Goal: Information Seeking & Learning: Learn about a topic

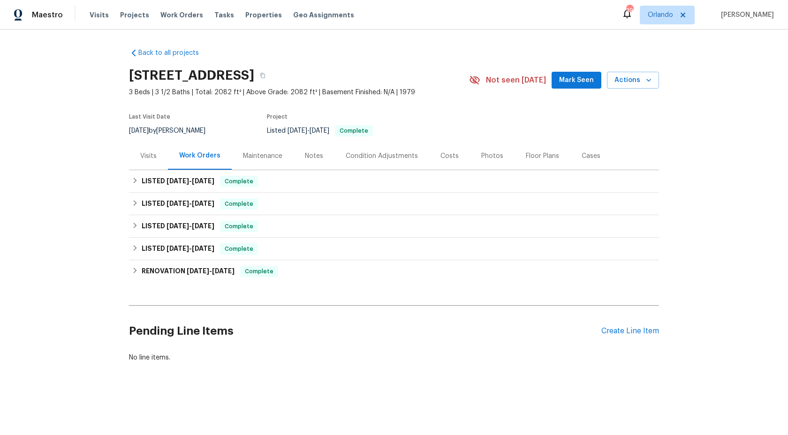
click at [446, 154] on div "Costs" at bounding box center [449, 156] width 18 height 9
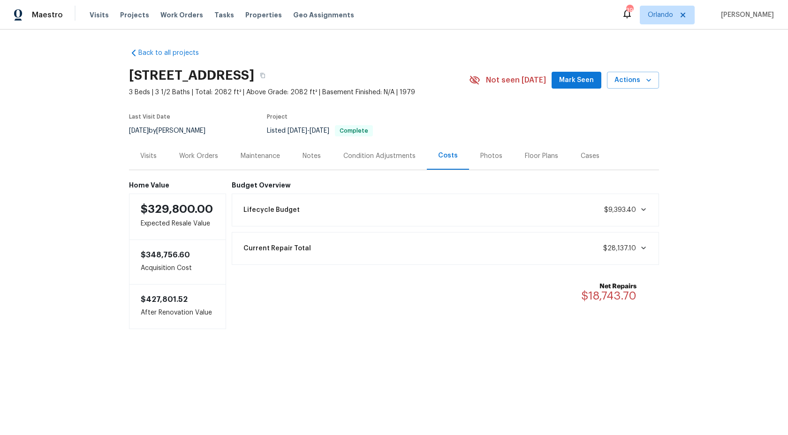
click at [196, 158] on div "Work Orders" at bounding box center [198, 156] width 39 height 9
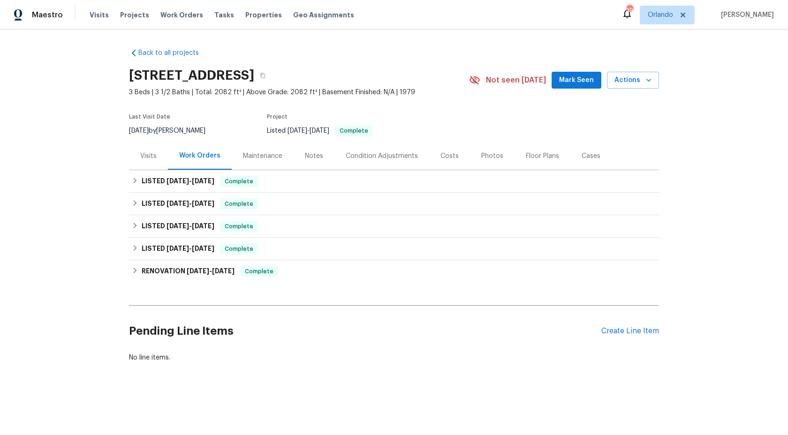
click at [155, 159] on div "Visits" at bounding box center [148, 156] width 16 height 9
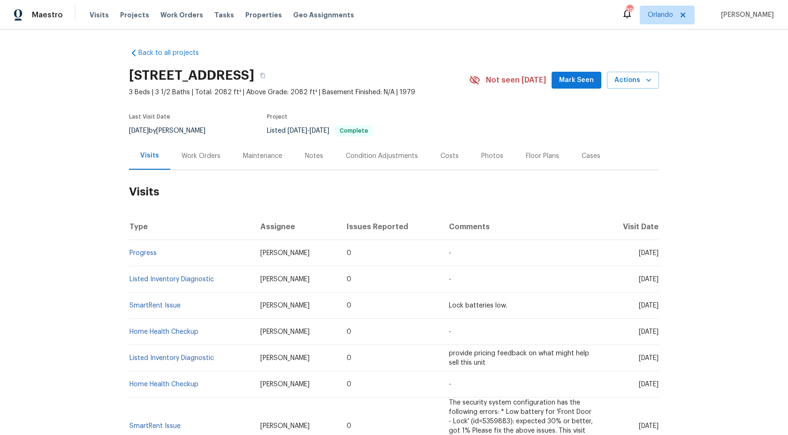
click at [447, 155] on div "Costs" at bounding box center [449, 156] width 18 height 9
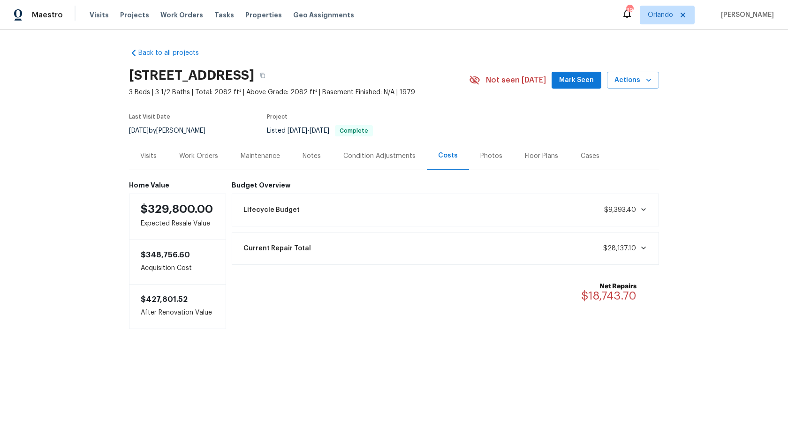
click at [212, 165] on div "Work Orders" at bounding box center [198, 156] width 61 height 28
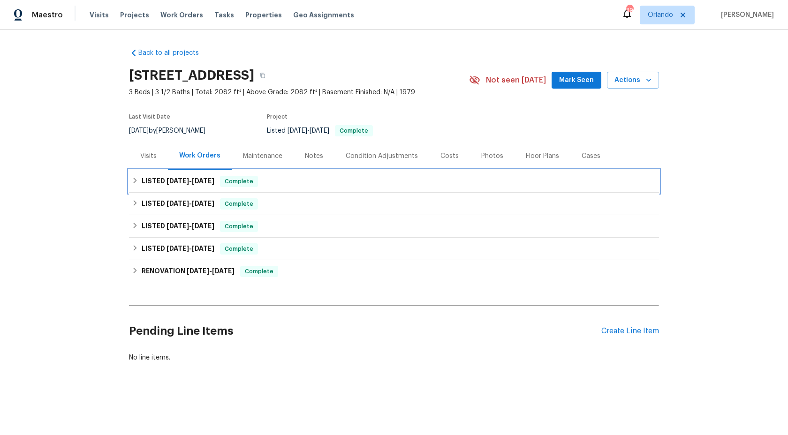
click at [221, 184] on div "LISTED [DATE] - [DATE] Complete" at bounding box center [394, 181] width 524 height 11
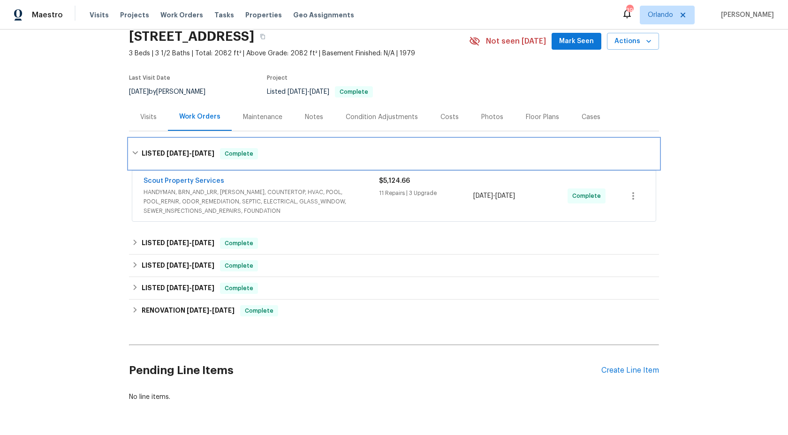
scroll to position [39, 0]
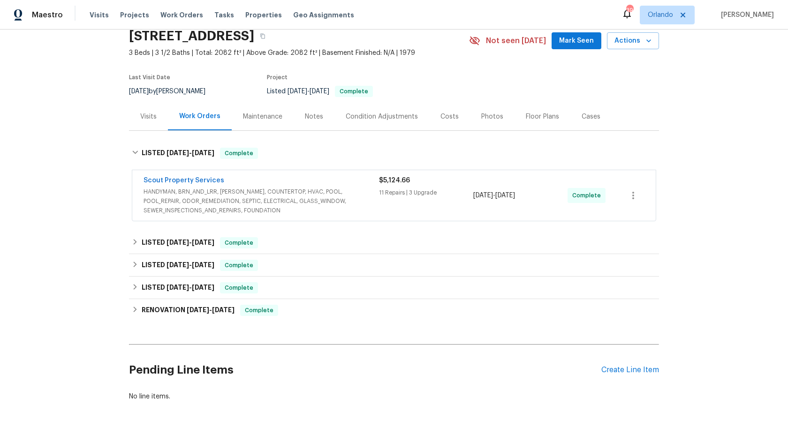
click at [235, 205] on span "HANDYMAN, BRN_AND_LRR, [PERSON_NAME], COUNTERTOP, HVAC, POOL, POOL_REPAIR, ODOR…" at bounding box center [261, 201] width 235 height 28
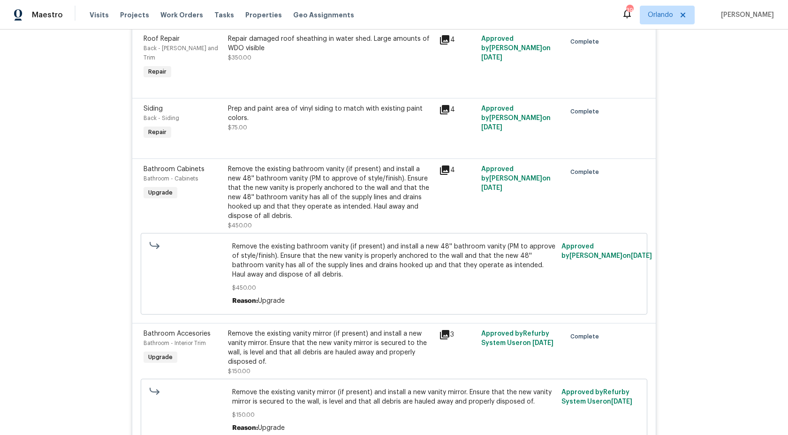
scroll to position [320, 0]
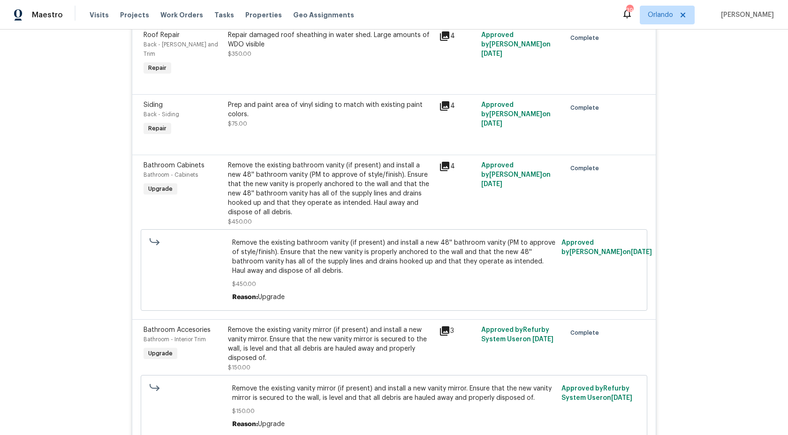
click at [449, 158] on div "4" at bounding box center [457, 193] width 42 height 71
click at [447, 162] on icon at bounding box center [444, 166] width 9 height 9
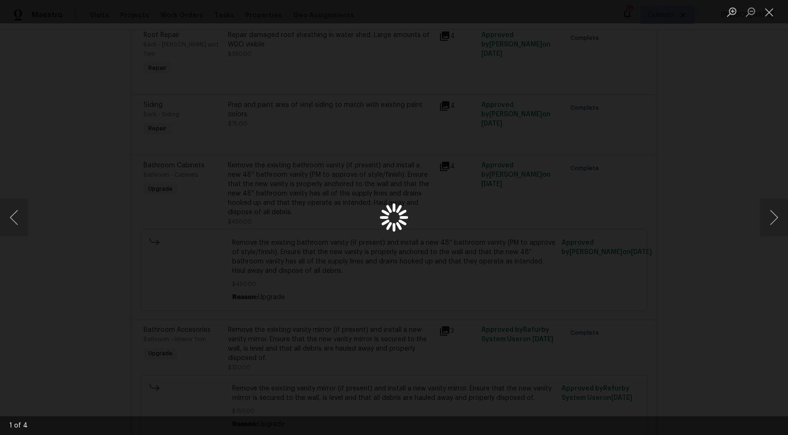
click at [619, 109] on div "Lightbox" at bounding box center [394, 217] width 788 height 435
click at [583, 104] on div "Lightbox" at bounding box center [394, 217] width 788 height 435
click at [768, 7] on button "Close lightbox" at bounding box center [769, 12] width 19 height 16
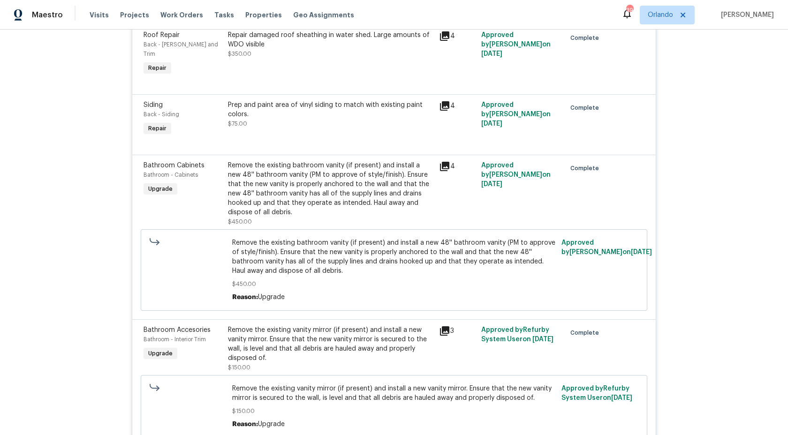
click at [444, 162] on icon at bounding box center [444, 166] width 9 height 9
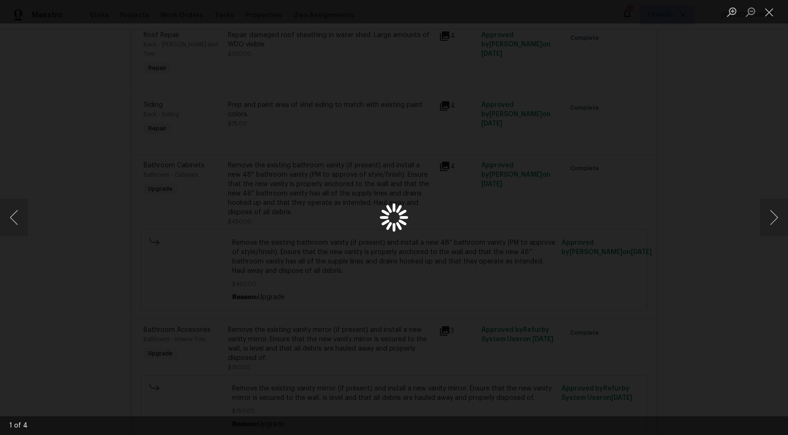
click at [444, 157] on div "Lightbox" at bounding box center [394, 217] width 788 height 435
click at [356, 52] on div "Lightbox" at bounding box center [394, 217] width 788 height 435
click at [767, 13] on button "Close lightbox" at bounding box center [769, 12] width 19 height 16
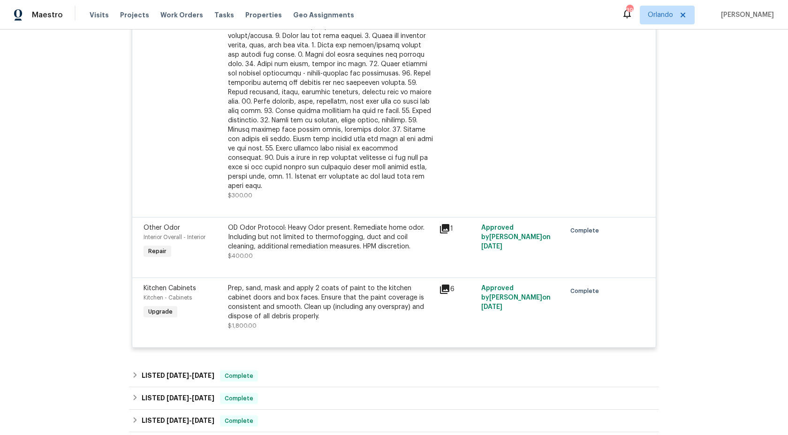
scroll to position [1205, 0]
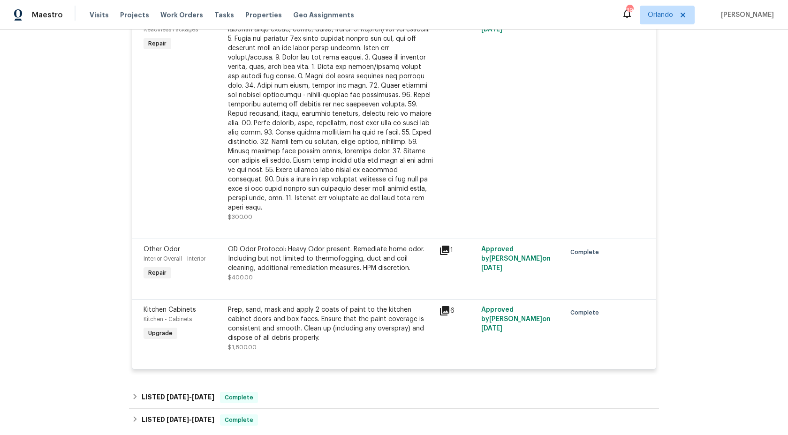
click at [444, 305] on icon at bounding box center [444, 310] width 11 height 11
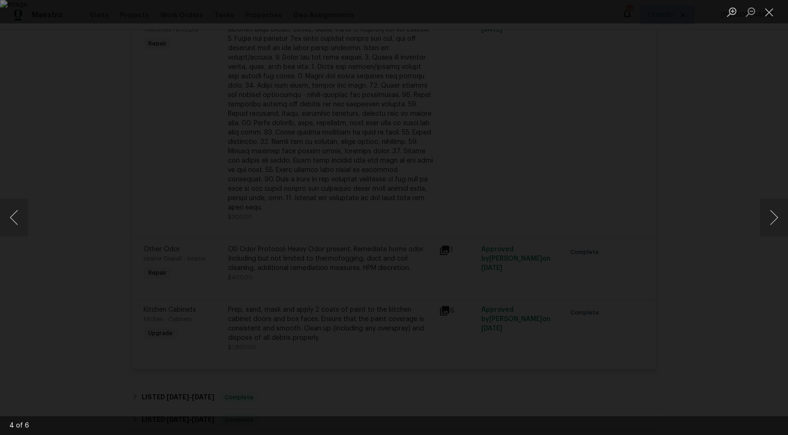
click at [92, 203] on div "Lightbox" at bounding box center [394, 217] width 788 height 435
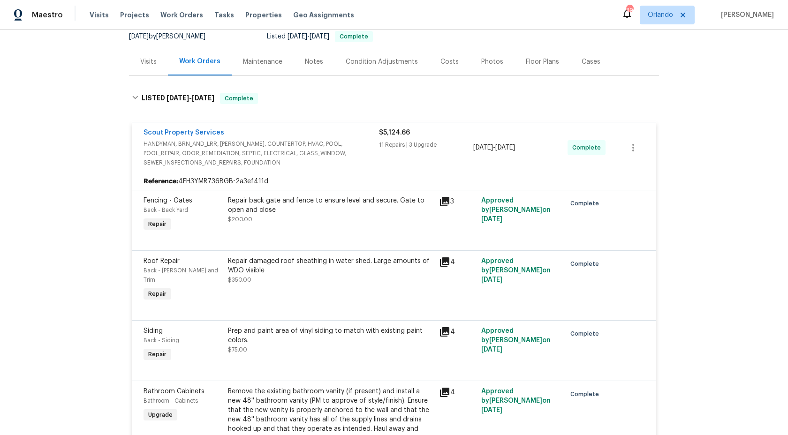
scroll to position [0, 0]
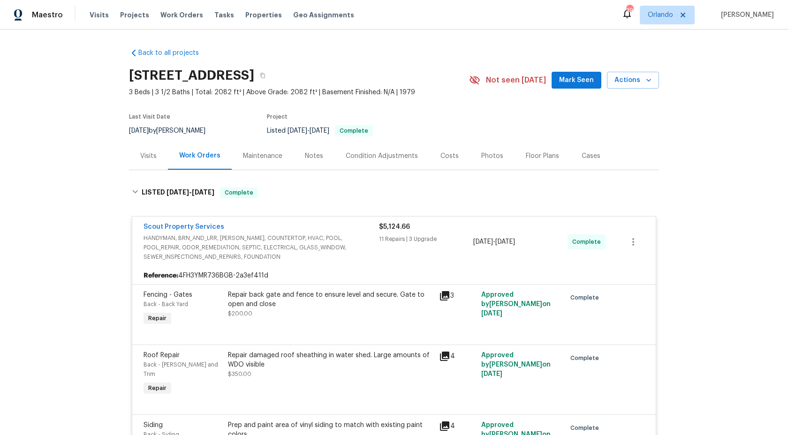
click at [267, 226] on div "Scout Property Services" at bounding box center [261, 227] width 235 height 11
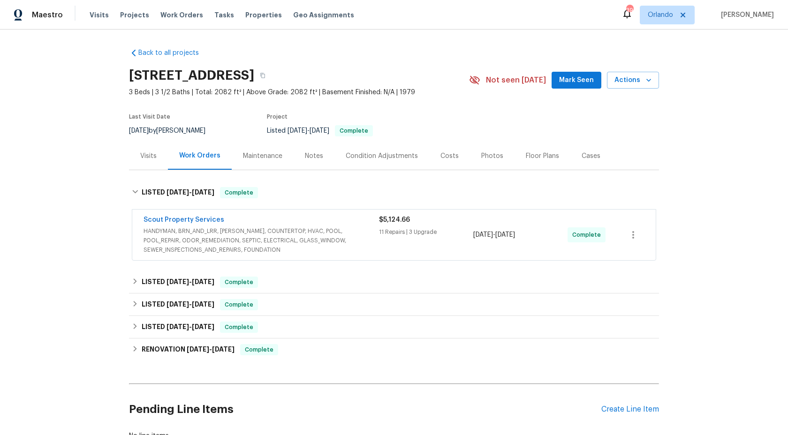
scroll to position [23, 0]
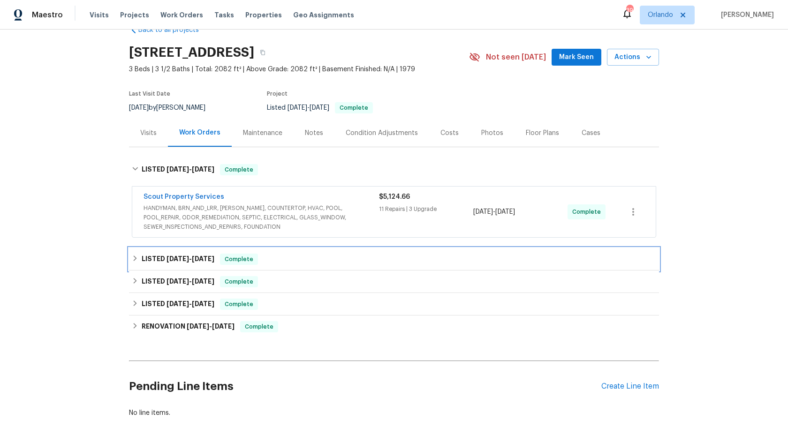
click at [273, 264] on div "LISTED [DATE] - [DATE] Complete" at bounding box center [394, 259] width 524 height 11
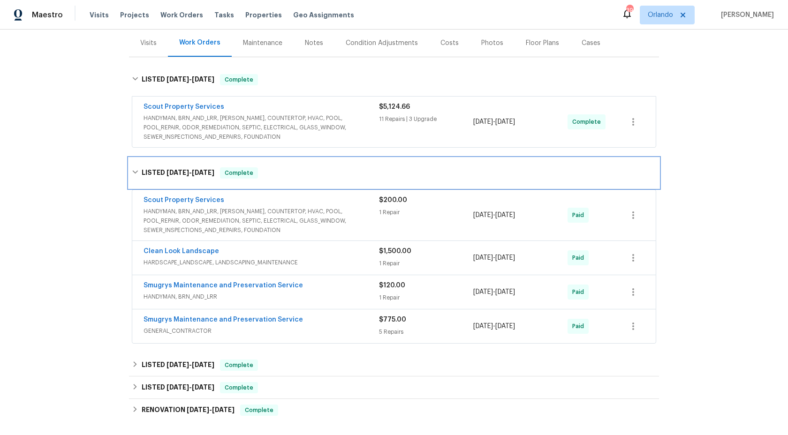
scroll to position [114, 0]
click at [312, 142] on div "Scout Property Services HANDYMAN, BRN_AND_LRR, [PERSON_NAME], COUNTERTOP, HVAC,…" at bounding box center [393, 121] width 523 height 51
click at [317, 129] on span "HANDYMAN, BRN_AND_LRR, [PERSON_NAME], COUNTERTOP, HVAC, POOL, POOL_REPAIR, ODOR…" at bounding box center [261, 127] width 235 height 28
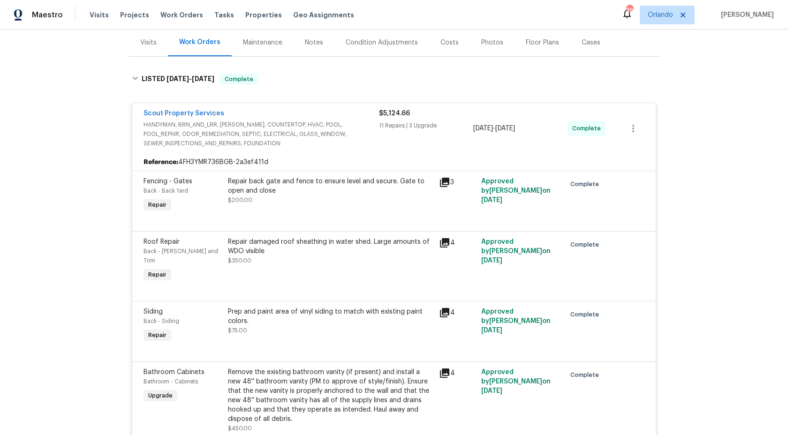
click at [318, 124] on span "HANDYMAN, BRN_AND_LRR, [PERSON_NAME], COUNTERTOP, HVAC, POOL, POOL_REPAIR, ODOR…" at bounding box center [261, 134] width 235 height 28
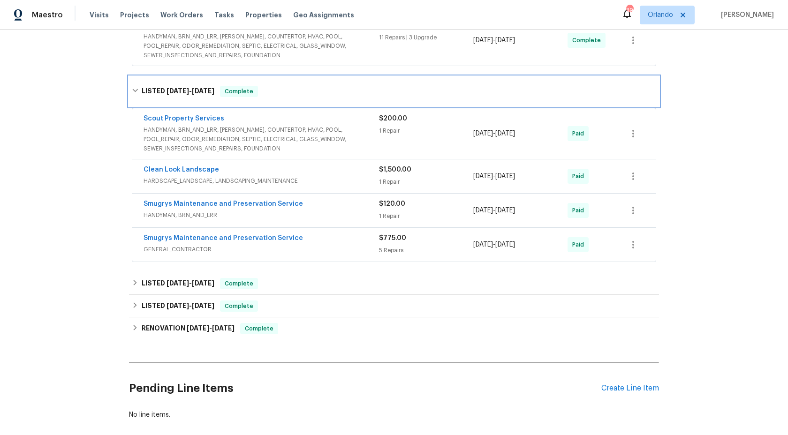
click at [312, 100] on div "LISTED [DATE] - [DATE] Complete" at bounding box center [394, 91] width 530 height 30
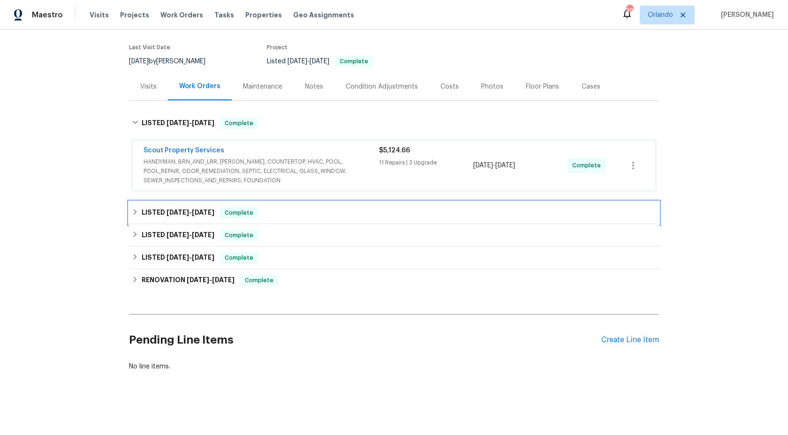
scroll to position [69, 0]
click at [281, 207] on div "LISTED [DATE] - [DATE] Complete" at bounding box center [394, 213] width 530 height 23
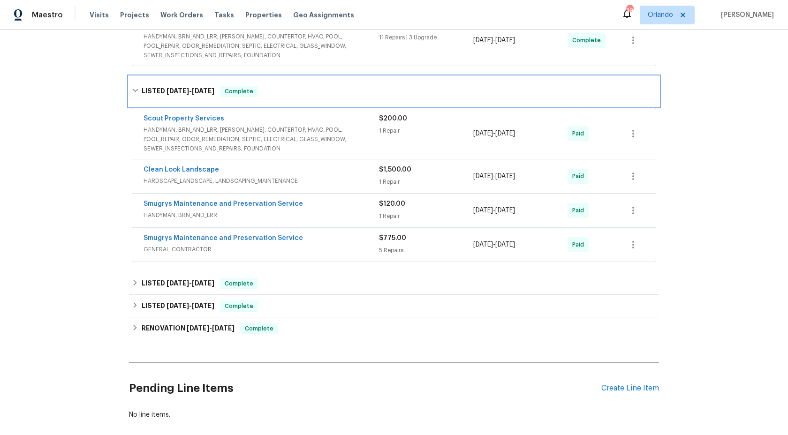
scroll to position [192, 0]
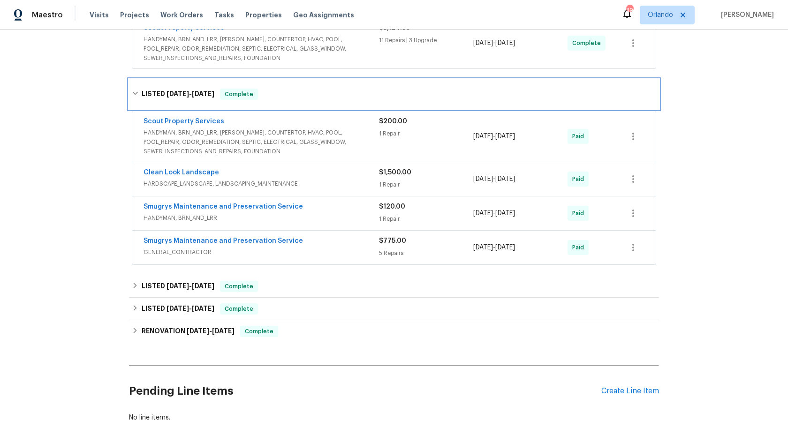
click at [314, 105] on div "LISTED [DATE] - [DATE] Complete" at bounding box center [394, 94] width 530 height 30
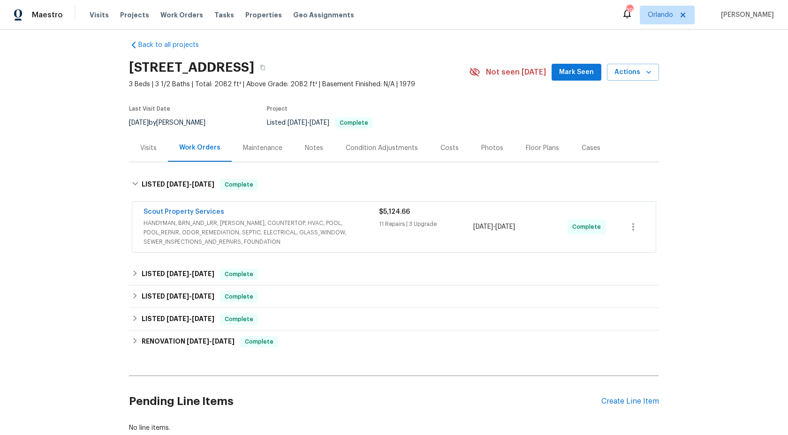
click at [288, 211] on div "Scout Property Services" at bounding box center [261, 212] width 235 height 11
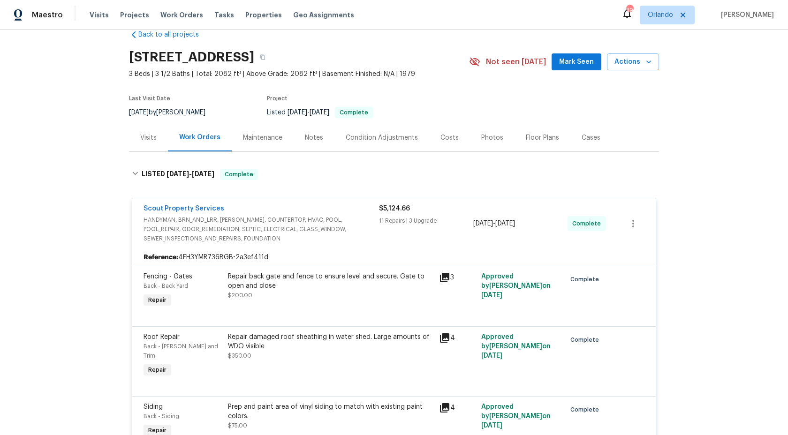
scroll to position [20, 0]
